Goal: Task Accomplishment & Management: Use online tool/utility

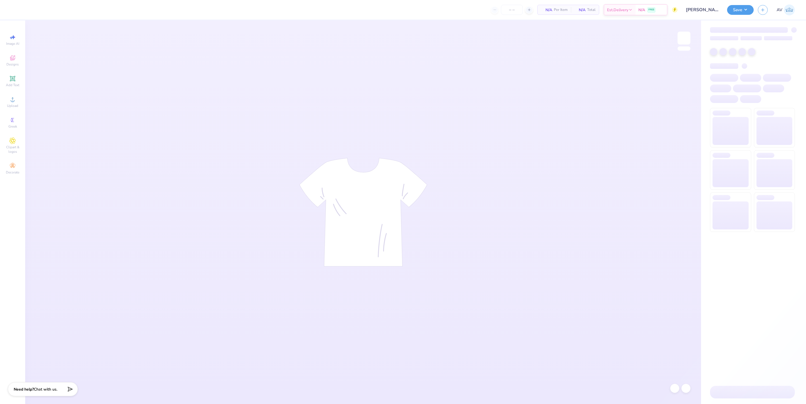
type input "24"
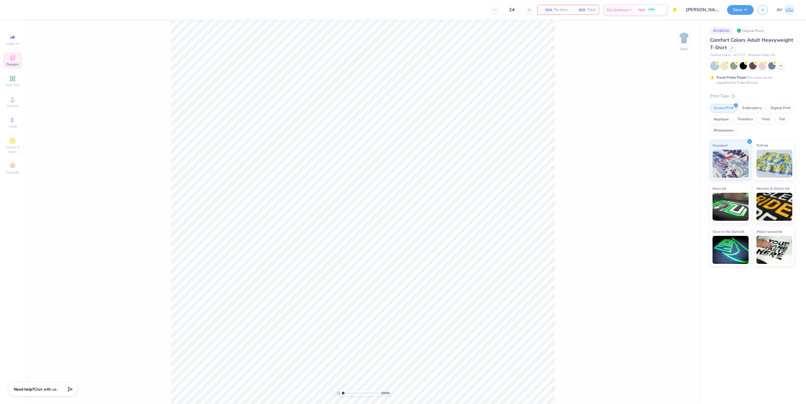
click at [12, 60] on icon at bounding box center [12, 57] width 5 height 5
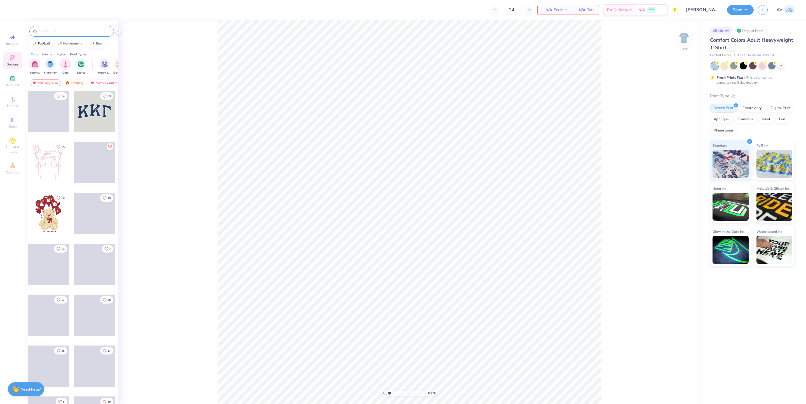
click at [68, 28] on div at bounding box center [71, 31] width 85 height 11
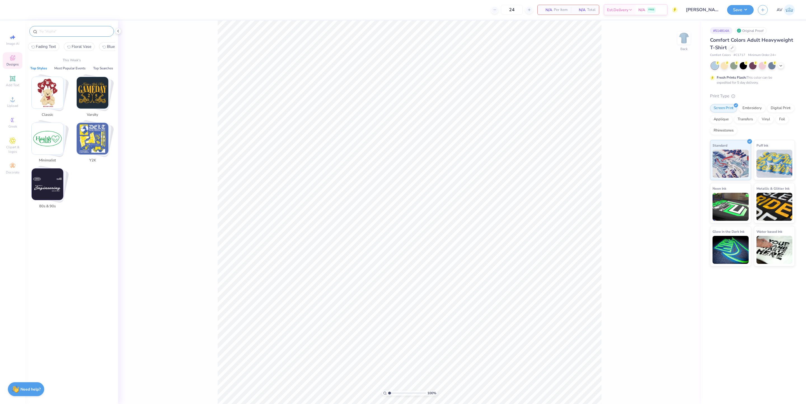
click at [68, 30] on input "text" at bounding box center [75, 32] width 72 height 6
paste input "Clean Shiny Tooth"
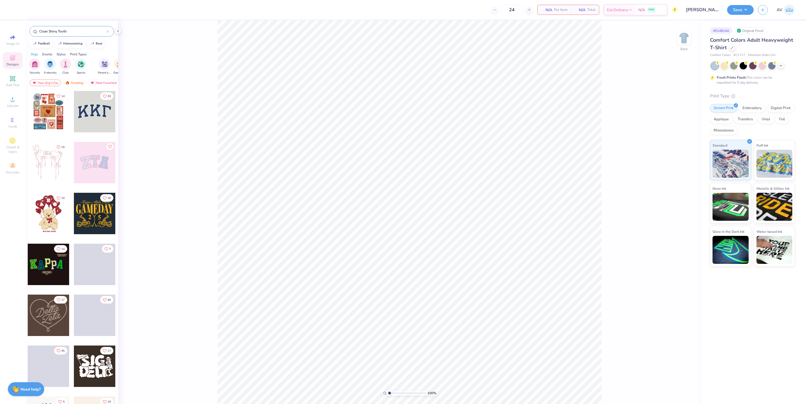
type input "Clean Shiny Tooth"
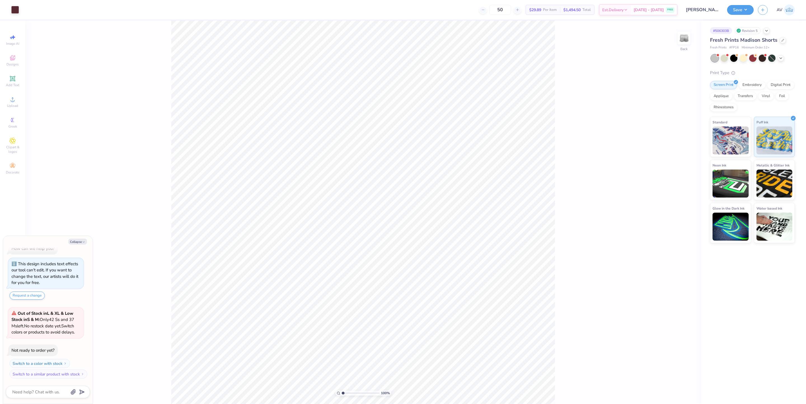
type textarea "x"
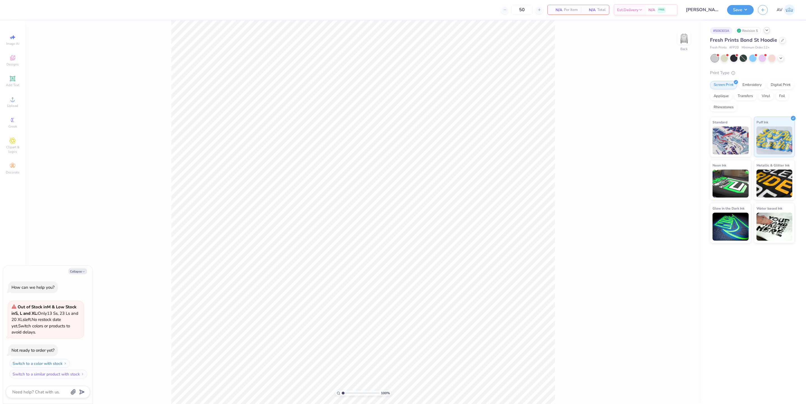
click at [768, 30] on icon at bounding box center [767, 30] width 4 height 4
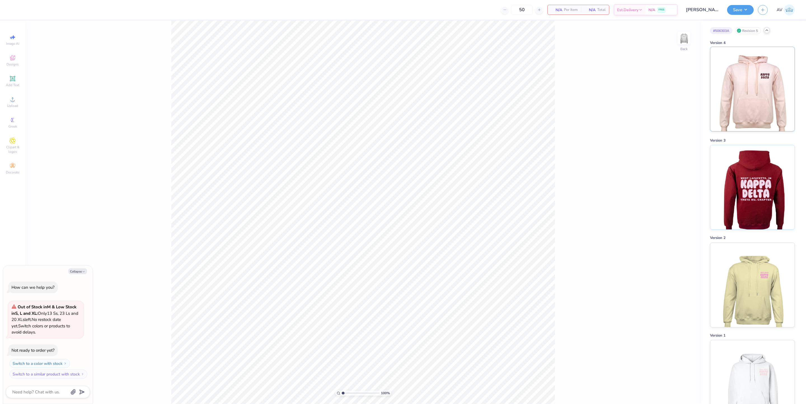
click at [744, 99] on img at bounding box center [752, 89] width 69 height 84
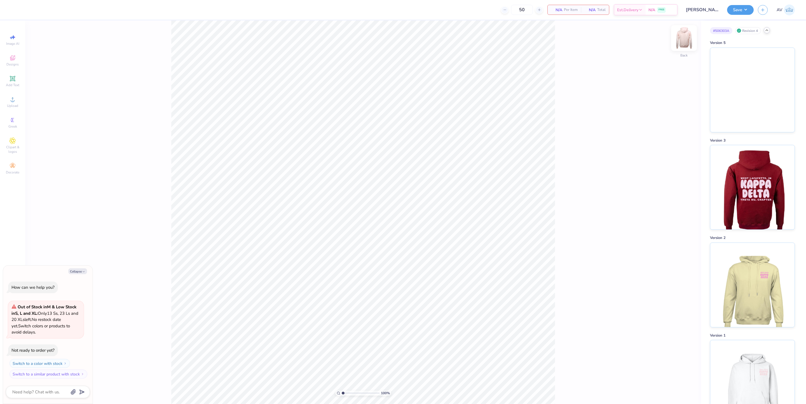
click at [680, 40] on img at bounding box center [684, 38] width 22 height 22
click at [679, 40] on img at bounding box center [684, 38] width 22 height 22
click at [677, 41] on img at bounding box center [684, 38] width 22 height 22
type textarea "x"
